Goal: Task Accomplishment & Management: Use online tool/utility

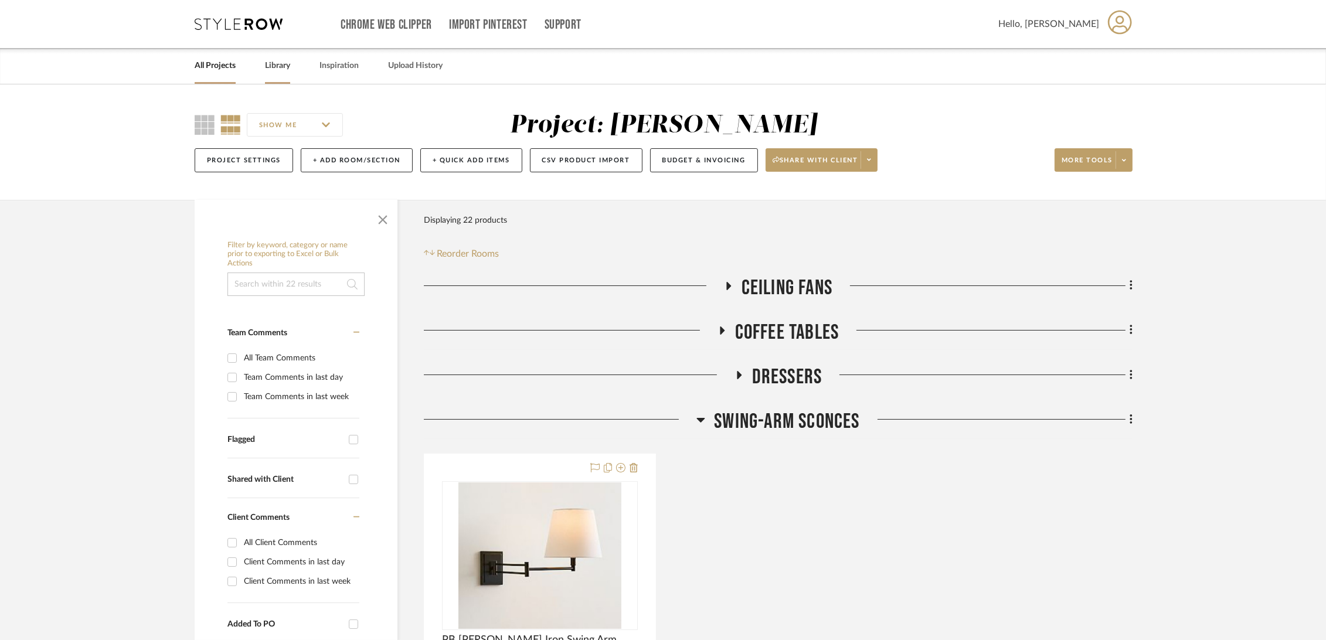
click at [282, 66] on link "Library" at bounding box center [277, 66] width 25 height 16
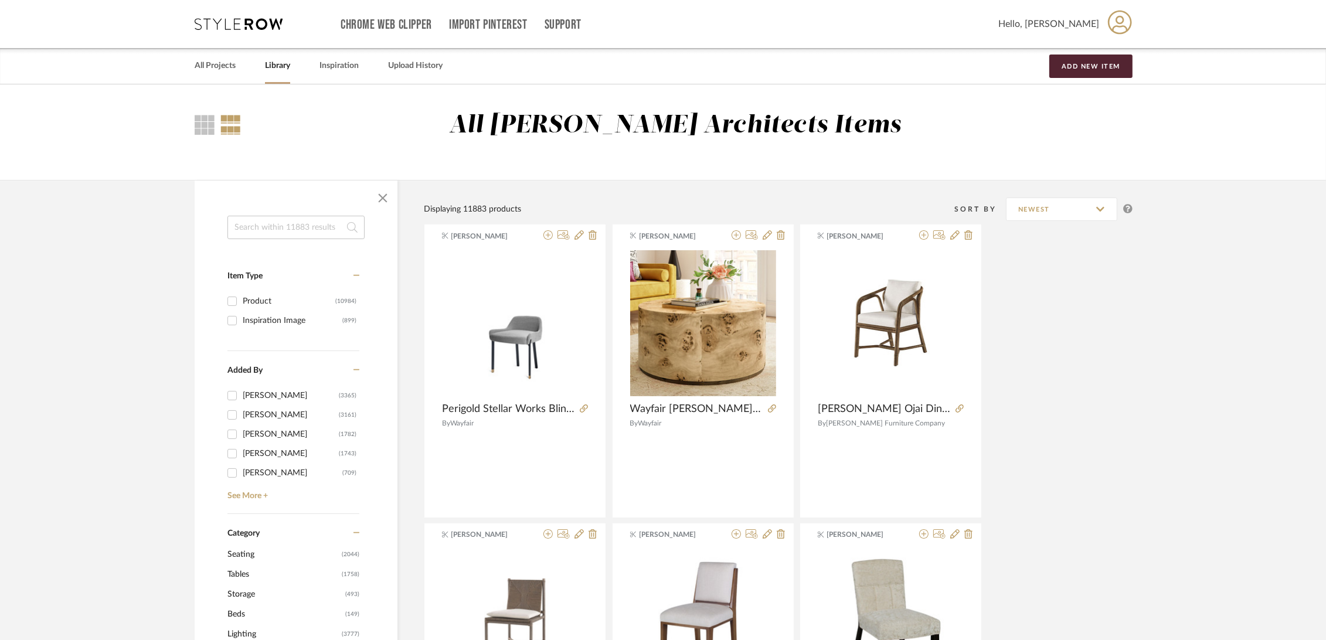
click at [271, 227] on input at bounding box center [295, 227] width 137 height 23
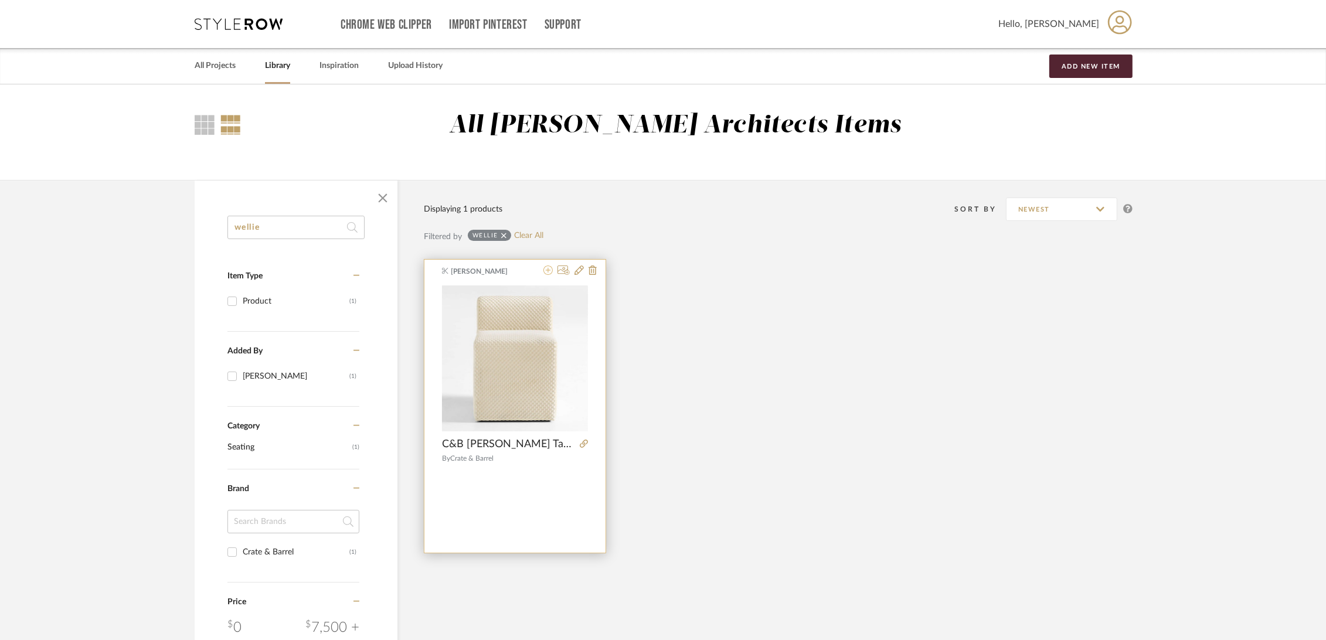
type input "wellie"
click at [550, 271] on icon at bounding box center [547, 269] width 9 height 9
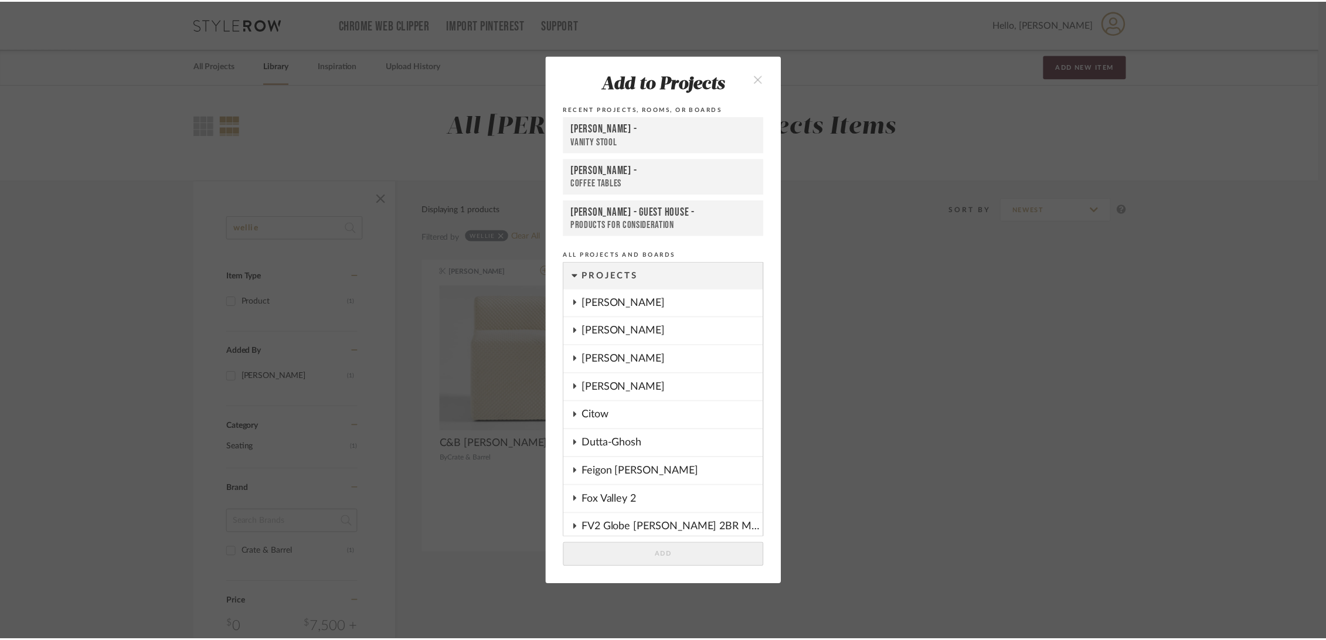
scroll to position [906, 0]
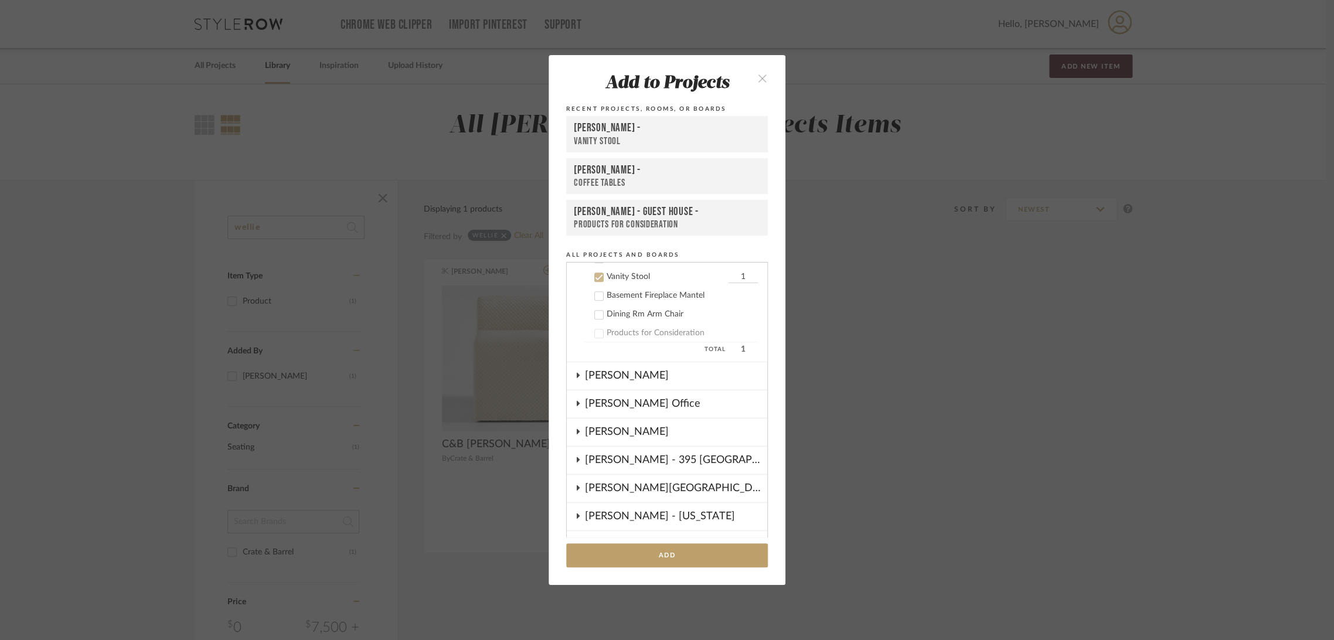
click at [620, 136] on div "Vanity Stool" at bounding box center [667, 141] width 186 height 12
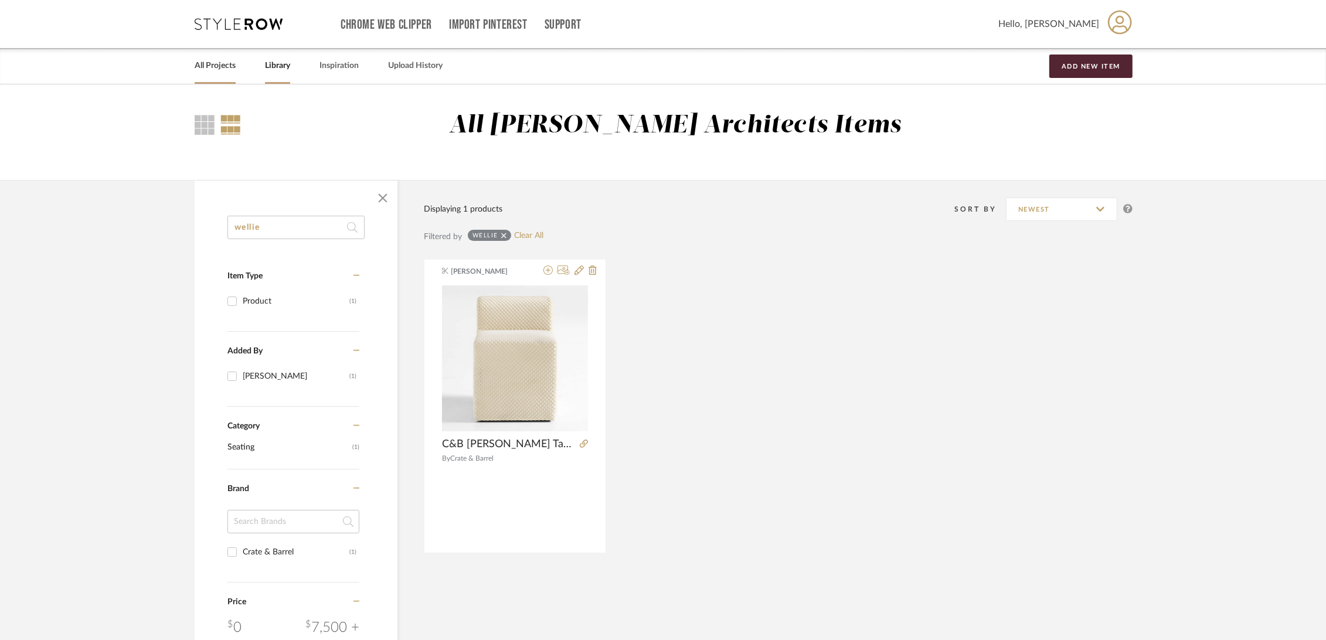
click at [220, 64] on link "All Projects" at bounding box center [215, 66] width 41 height 16
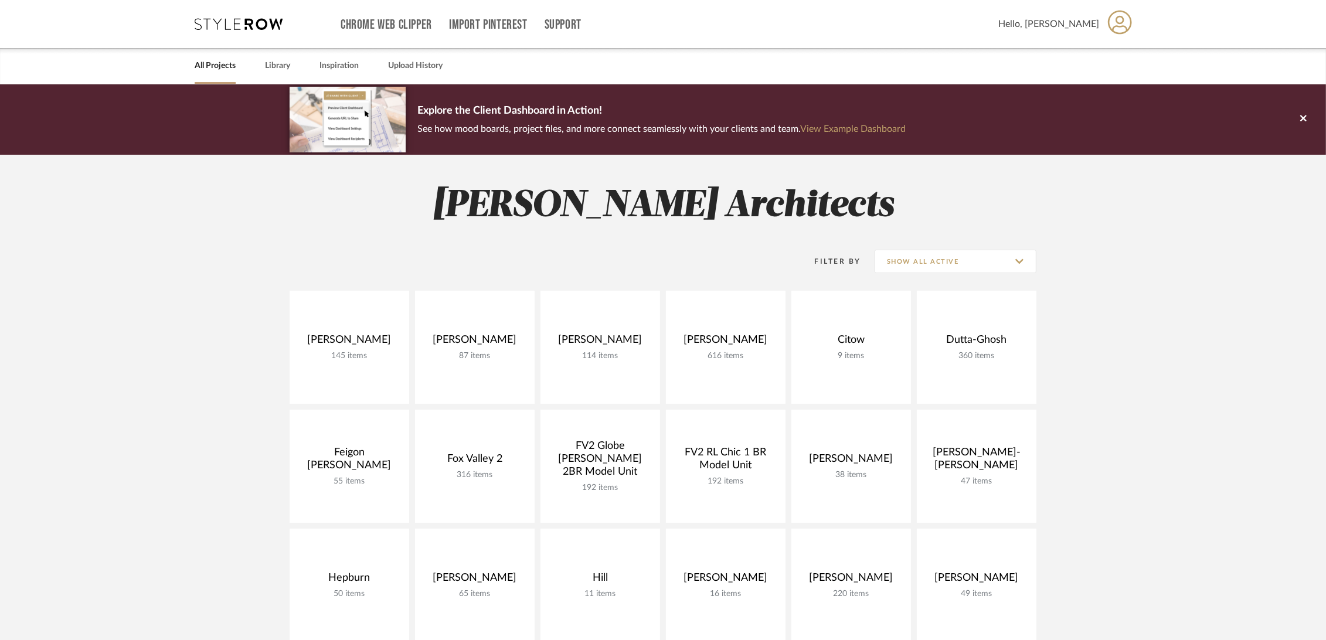
scroll to position [260, 0]
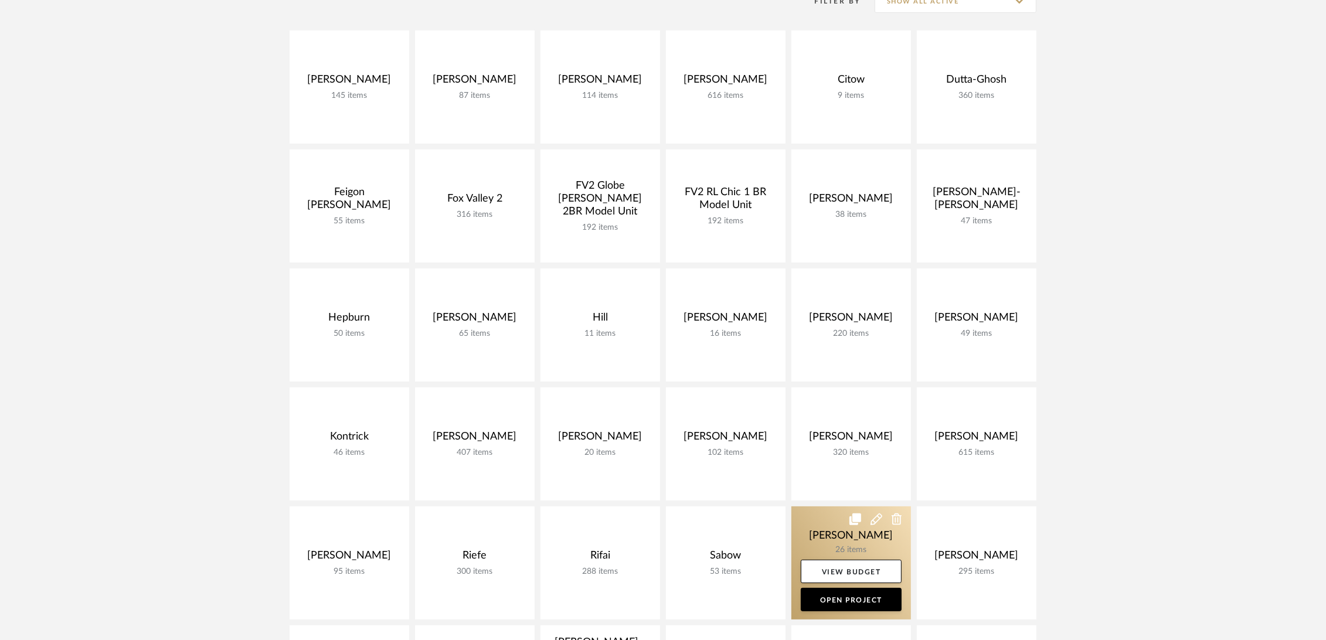
click at [814, 525] on link at bounding box center [851, 562] width 120 height 113
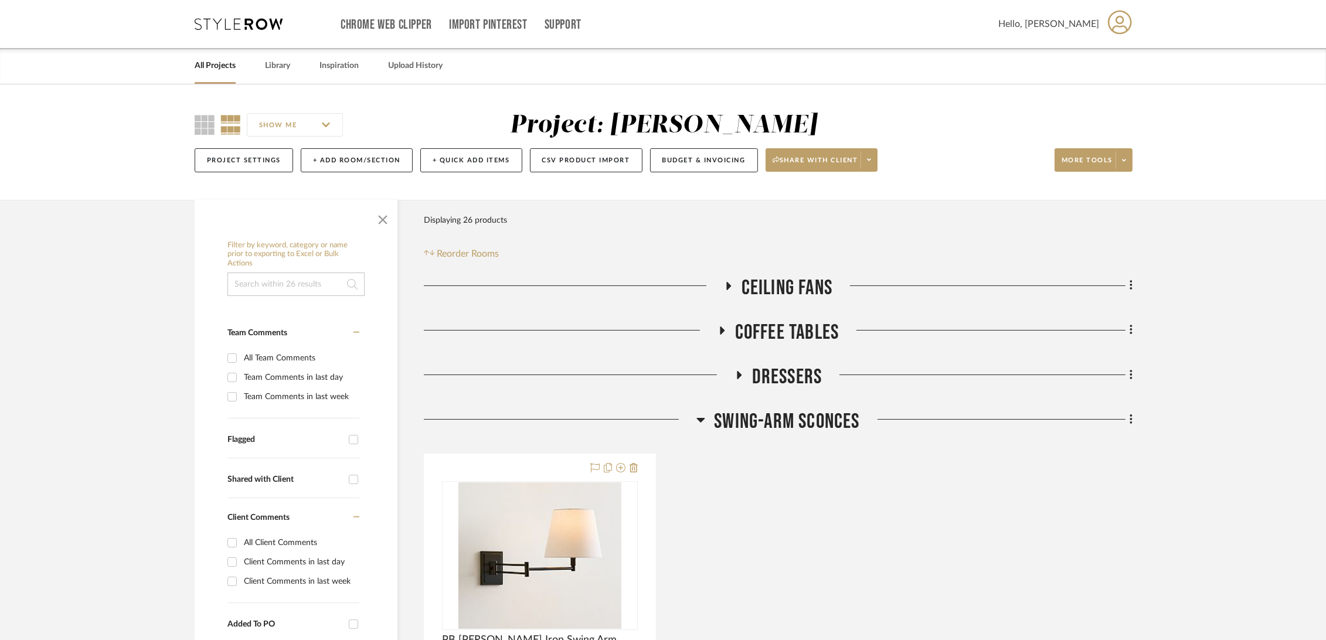
scroll to position [65, 0]
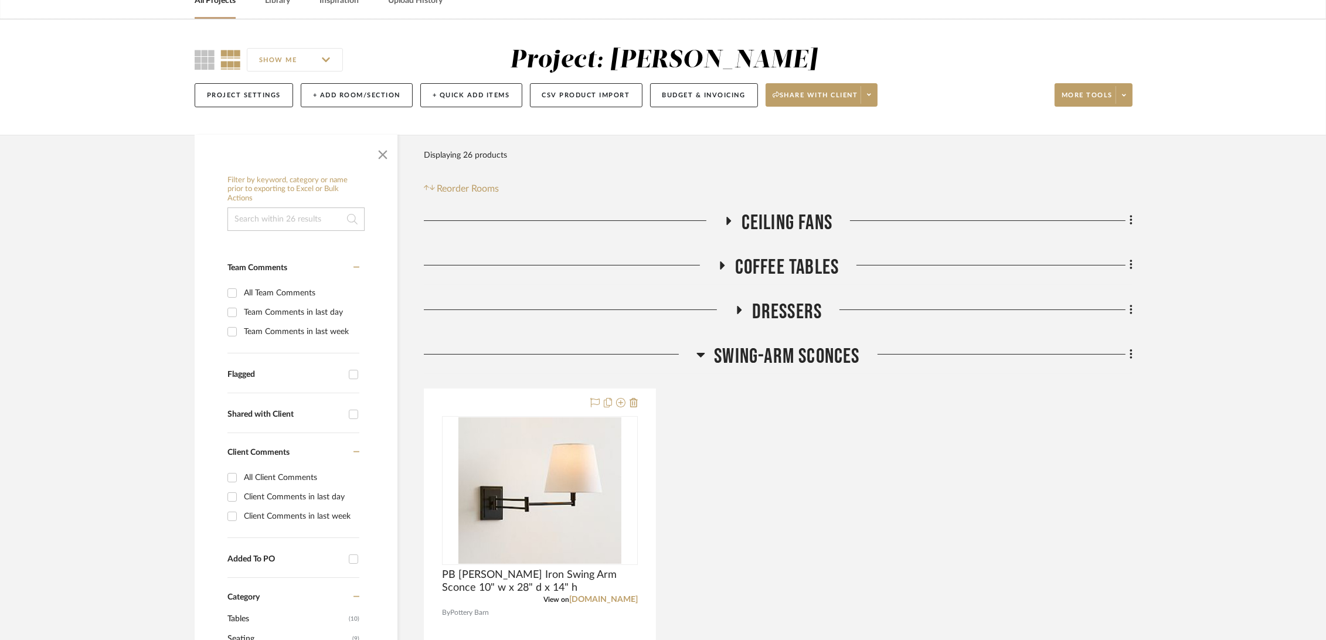
click at [768, 260] on span "Coffee Tables" at bounding box center [787, 267] width 104 height 25
